Goal: Task Accomplishment & Management: Manage account settings

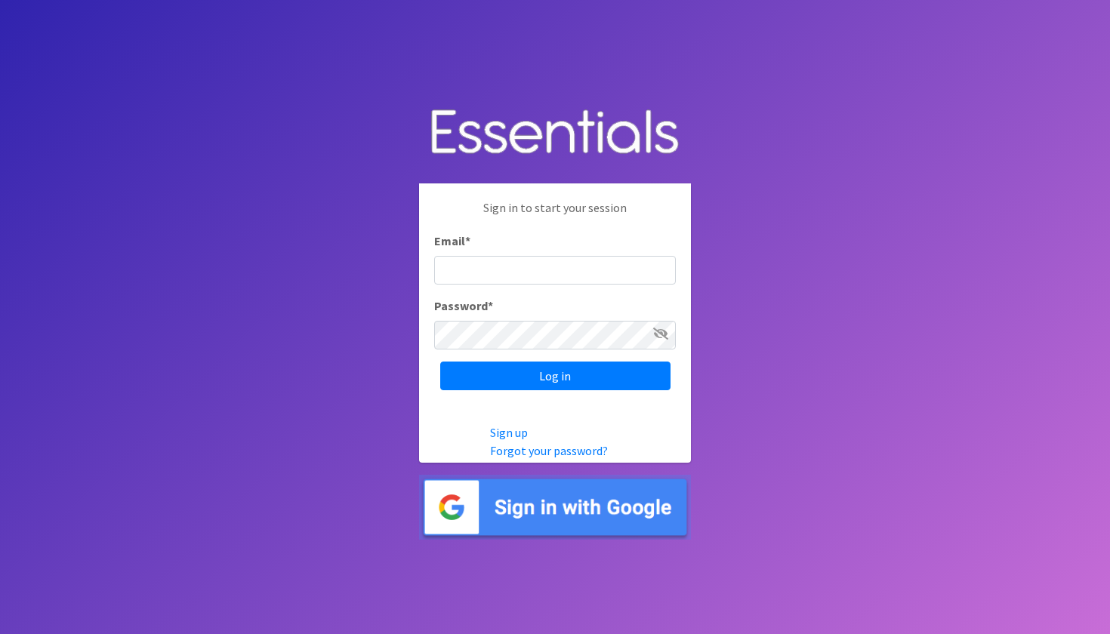
click at [598, 263] on input "Email *" at bounding box center [555, 270] width 242 height 29
click at [507, 513] on img at bounding box center [555, 508] width 272 height 66
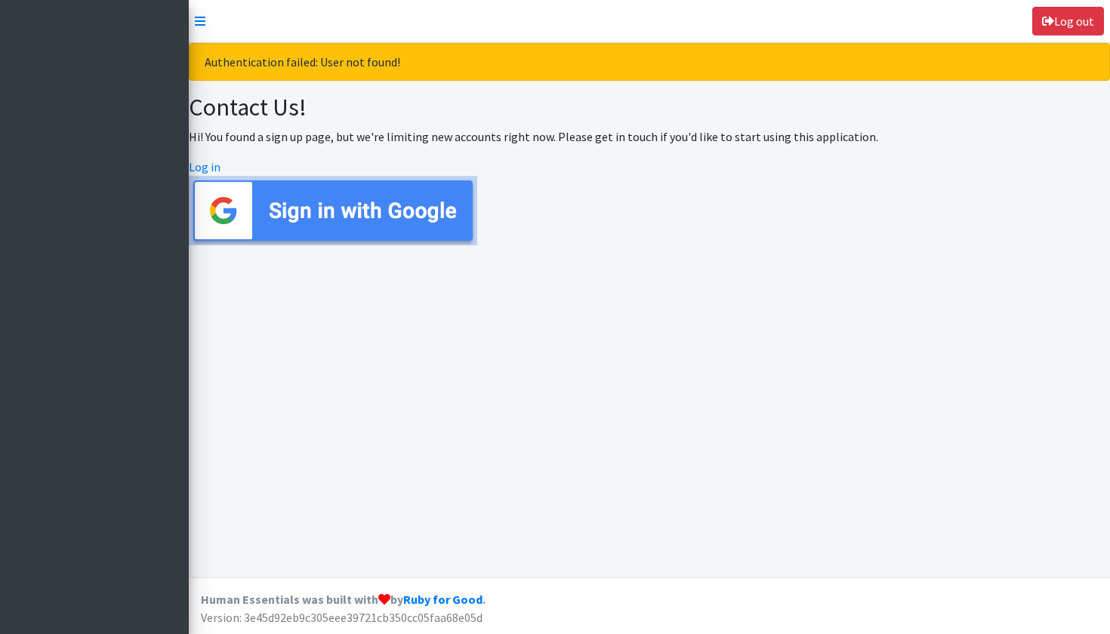
click at [449, 227] on img at bounding box center [333, 210] width 288 height 69
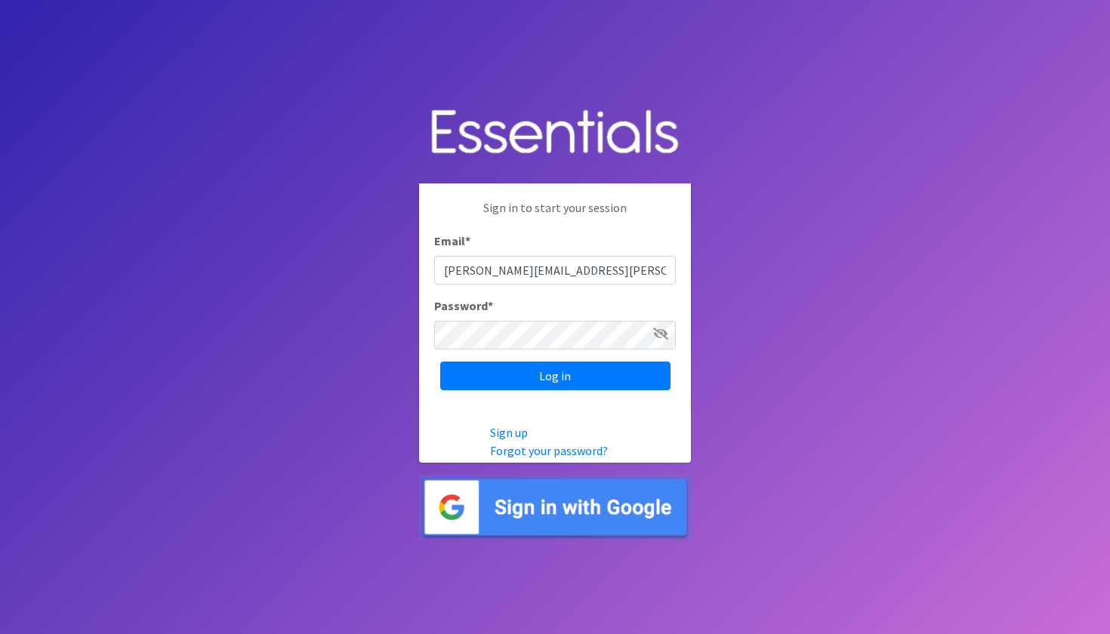
type input "beth.vick@penfieldchildren.org"
click at [667, 335] on icon at bounding box center [660, 334] width 15 height 12
click at [546, 370] on input "Log in" at bounding box center [555, 376] width 230 height 29
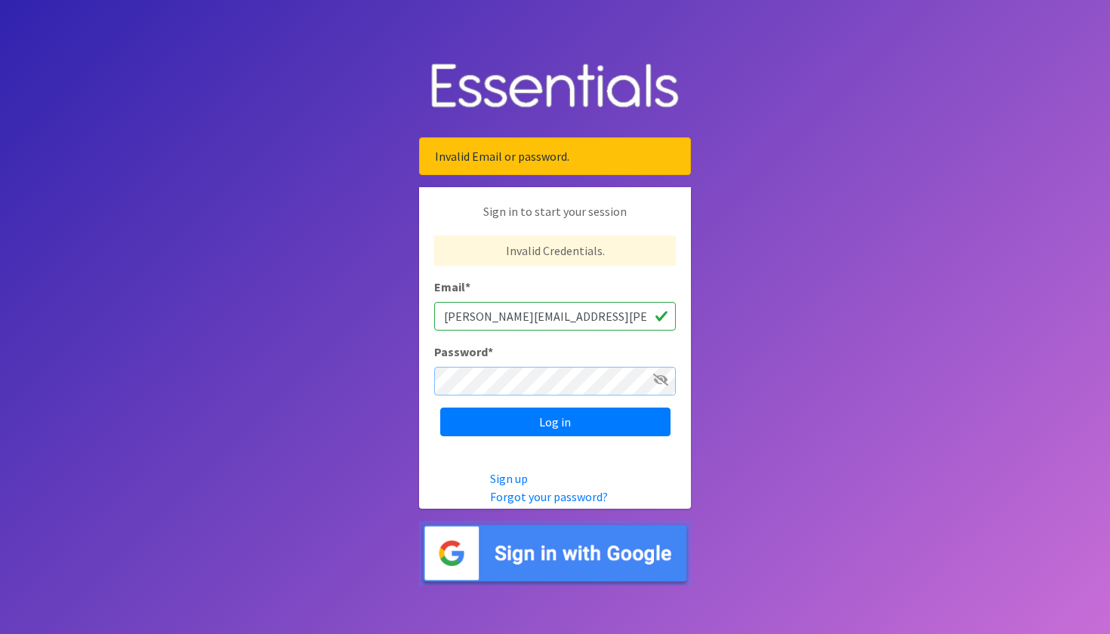
click at [555, 421] on input "Log in" at bounding box center [555, 422] width 230 height 29
click at [662, 378] on icon at bounding box center [660, 380] width 15 height 12
click at [555, 421] on input "Log in" at bounding box center [555, 422] width 230 height 29
click at [664, 381] on icon at bounding box center [660, 380] width 15 height 12
click at [502, 415] on input "Log in" at bounding box center [555, 422] width 230 height 29
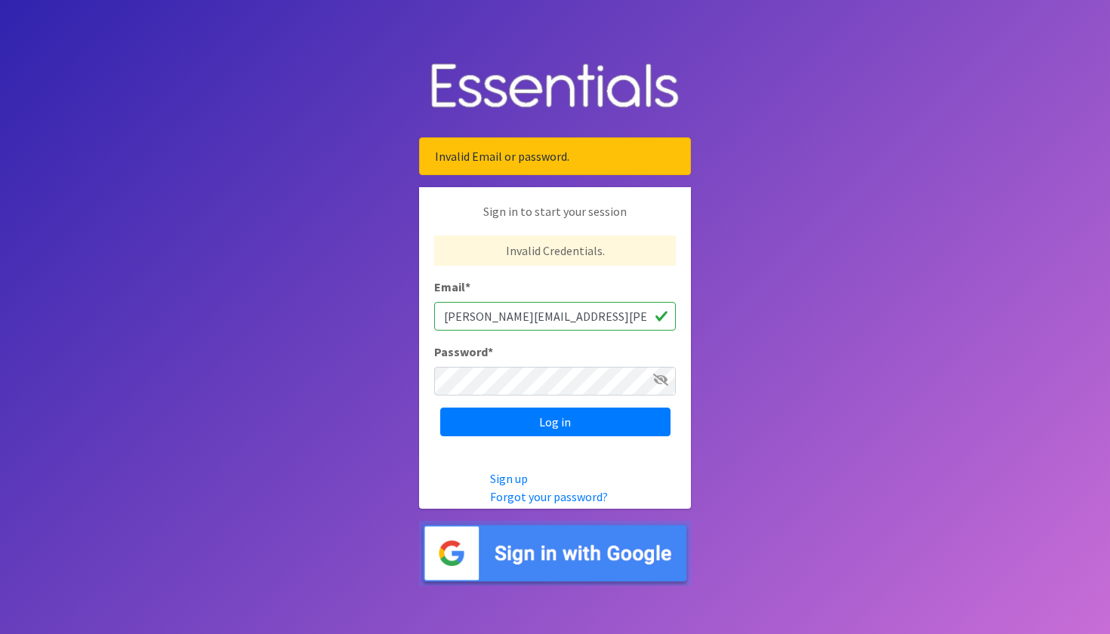
click at [667, 384] on icon at bounding box center [660, 380] width 15 height 12
click at [613, 422] on input "Log in" at bounding box center [555, 422] width 230 height 29
click at [552, 396] on div "Sign in to start your session Invalid Credentials. Email * beth.vick@penfieldch…" at bounding box center [555, 319] width 272 height 264
click at [665, 380] on icon at bounding box center [660, 380] width 15 height 12
click at [555, 421] on input "Log in" at bounding box center [555, 422] width 230 height 29
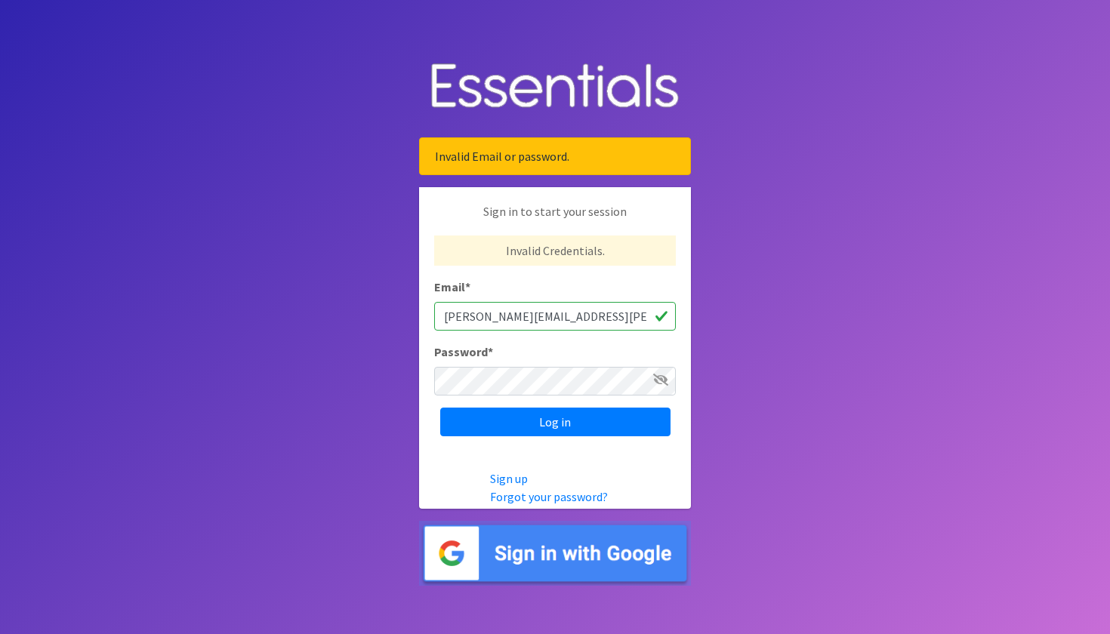
click at [661, 382] on icon at bounding box center [660, 380] width 15 height 12
click at [555, 421] on input "Log in" at bounding box center [555, 422] width 230 height 29
click at [667, 381] on icon at bounding box center [660, 380] width 15 height 12
click at [555, 421] on input "Log in" at bounding box center [555, 422] width 230 height 29
click at [663, 381] on icon at bounding box center [660, 380] width 15 height 12
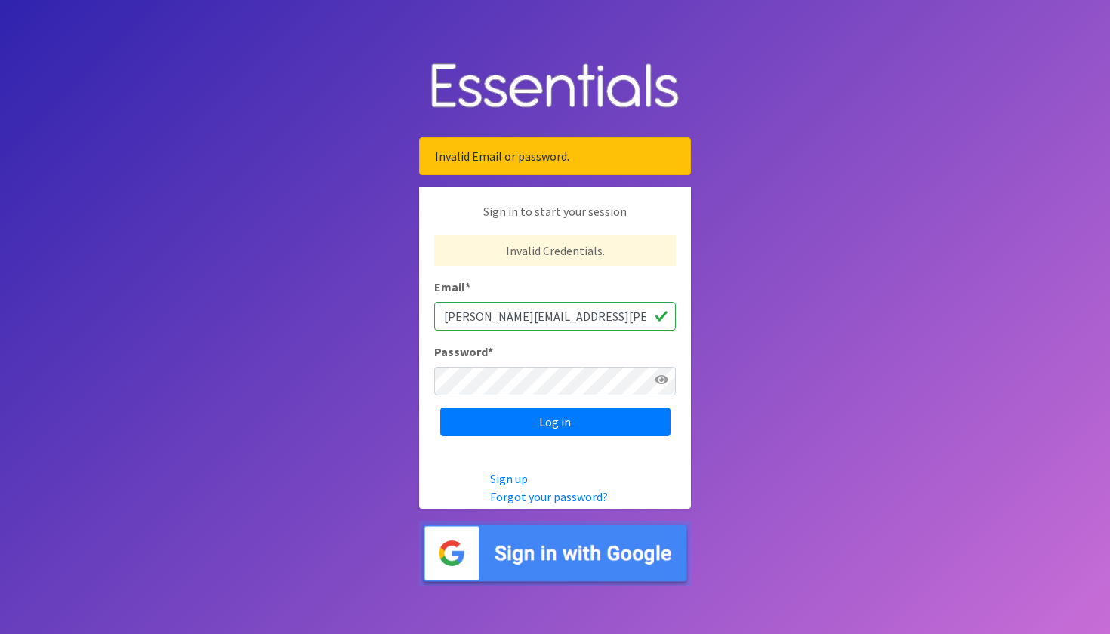
click at [660, 379] on icon at bounding box center [662, 380] width 14 height 12
click at [660, 379] on icon at bounding box center [660, 380] width 15 height 12
click at [555, 421] on input "Log in" at bounding box center [555, 422] width 230 height 29
